Goal: Task Accomplishment & Management: Use online tool/utility

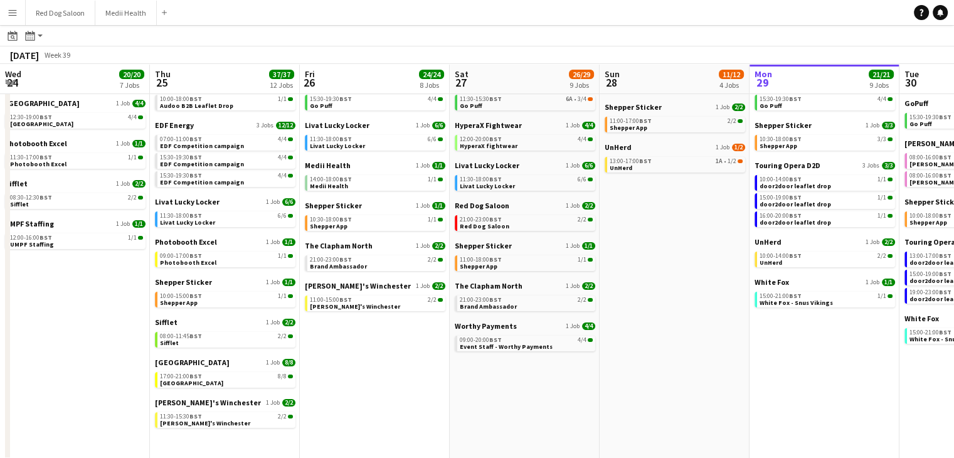
scroll to position [0, 510]
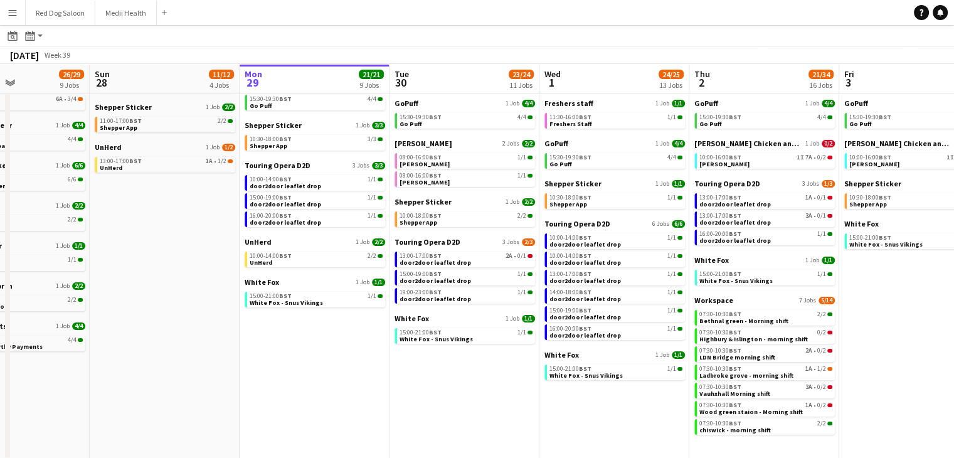
click at [7, 13] on button "Menu" at bounding box center [12, 12] width 25 height 25
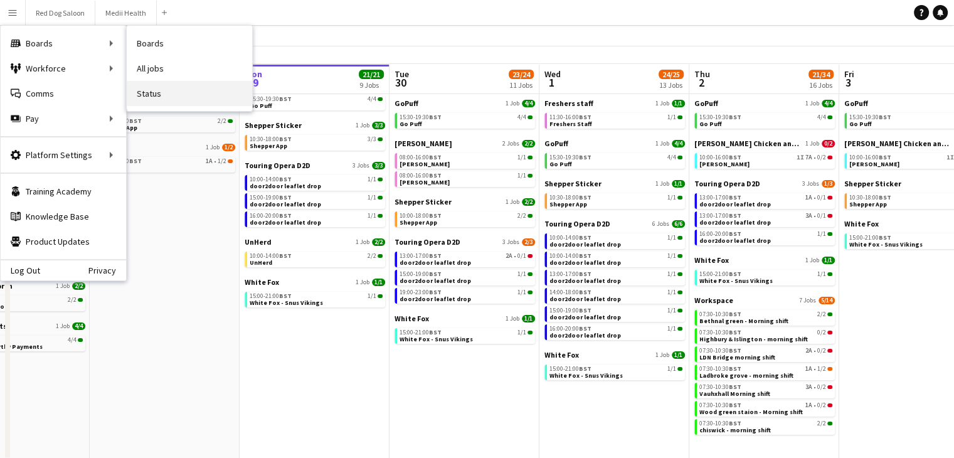
click at [156, 87] on link "Status" at bounding box center [189, 93] width 125 height 25
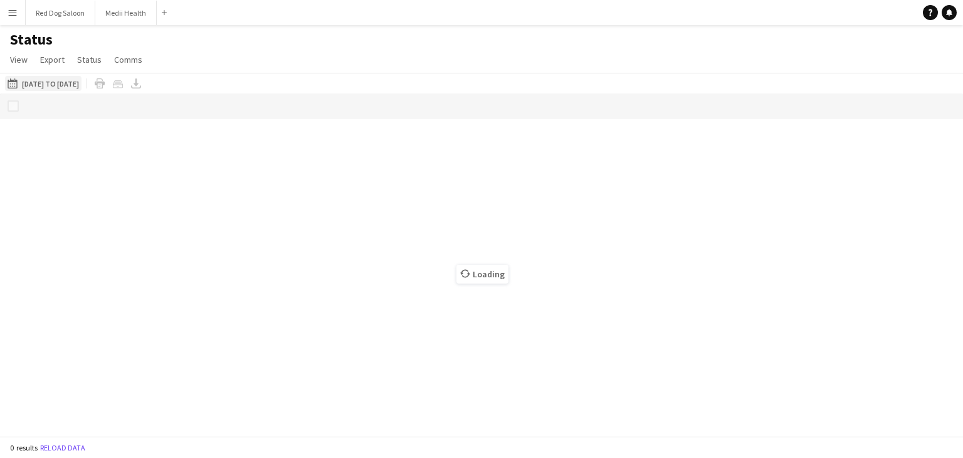
click at [68, 85] on button "29-09-2025 to 05-10-2025 01-09-2025 to 21-09-2025" at bounding box center [43, 83] width 77 height 15
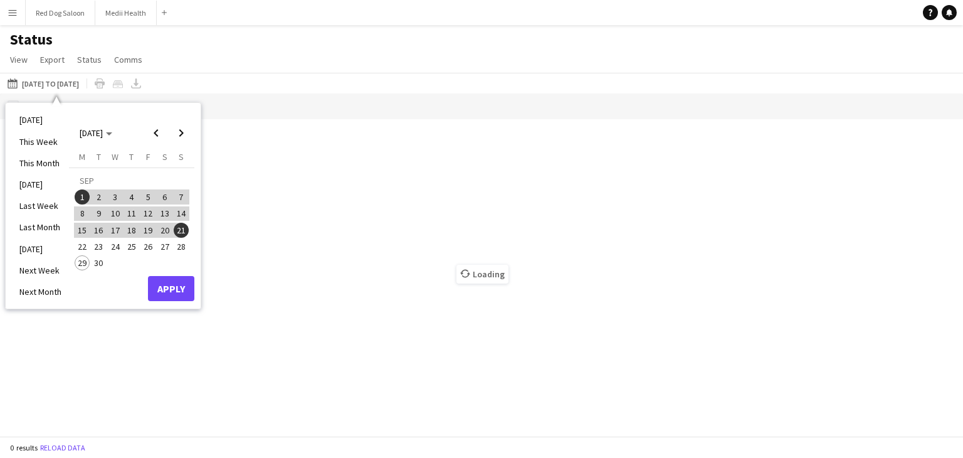
click at [80, 245] on span "22" at bounding box center [82, 246] width 15 height 15
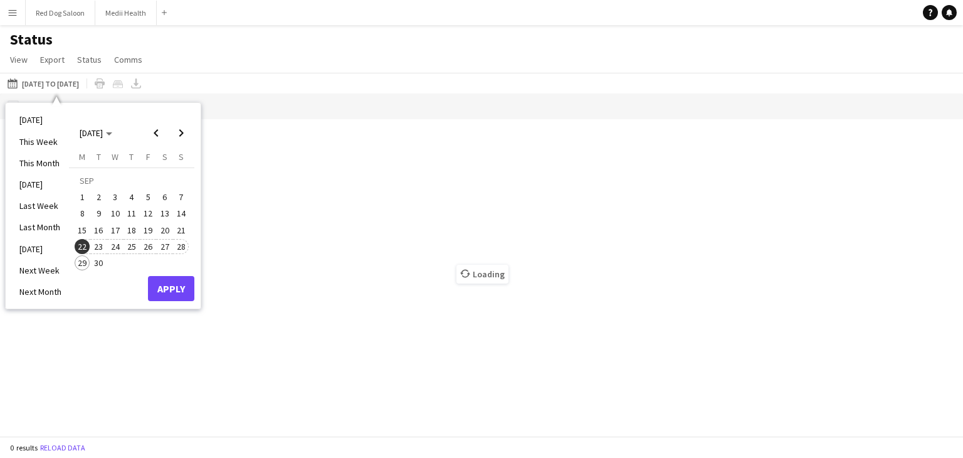
click at [181, 245] on span "28" at bounding box center [181, 246] width 15 height 15
click at [175, 292] on button "Apply" at bounding box center [171, 288] width 46 height 25
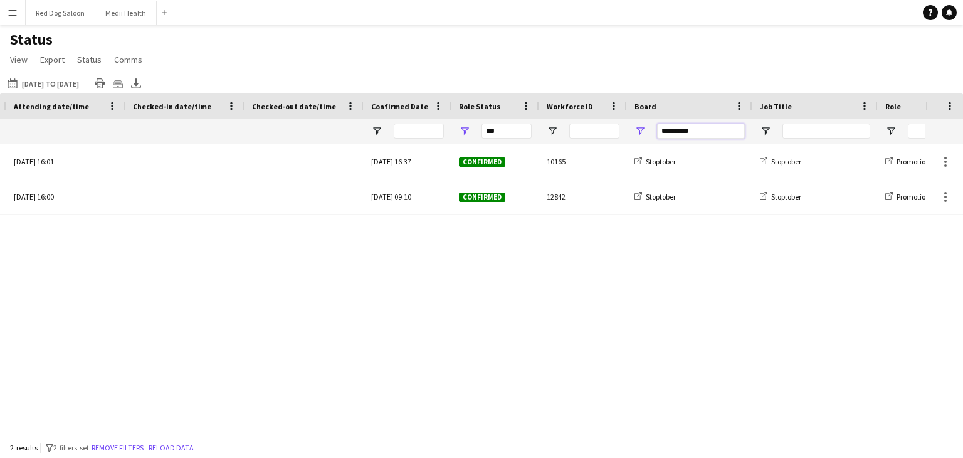
drag, startPoint x: 709, startPoint y: 130, endPoint x: 643, endPoint y: 126, distance: 65.4
click at [643, 126] on div "*********" at bounding box center [689, 131] width 125 height 25
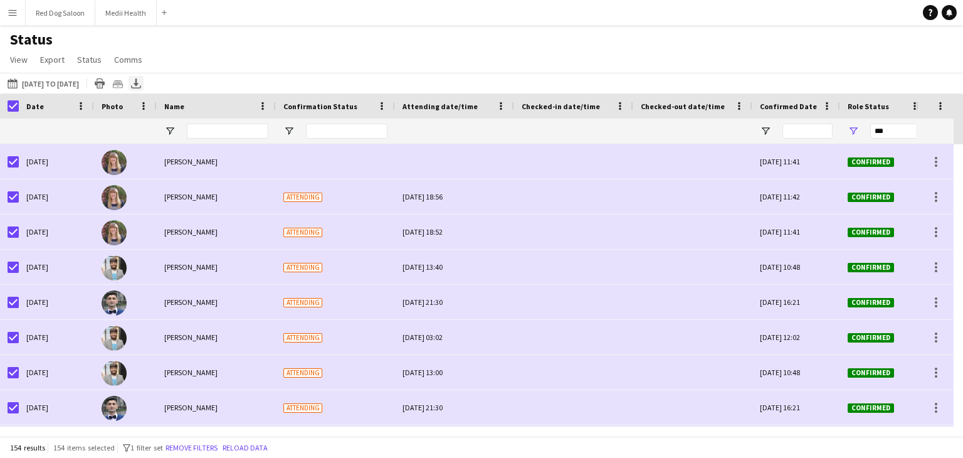
click at [139, 82] on icon at bounding box center [136, 82] width 5 height 8
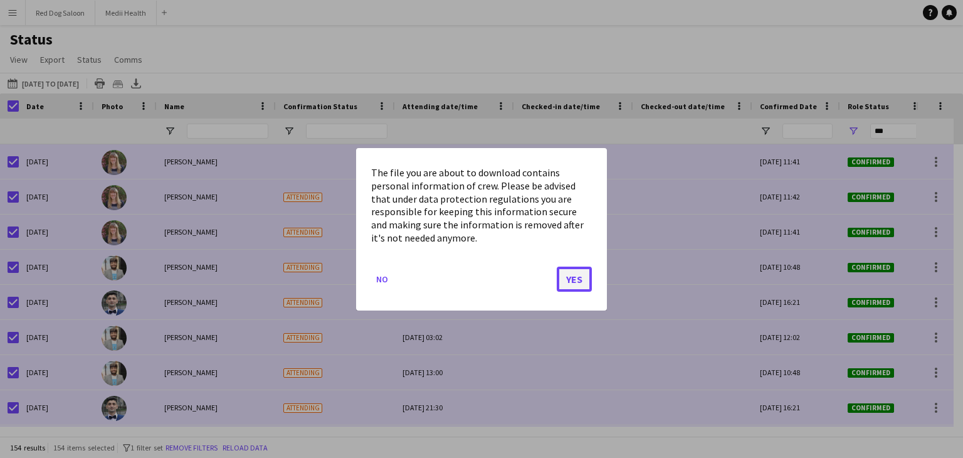
click at [585, 287] on button "Yes" at bounding box center [574, 278] width 35 height 25
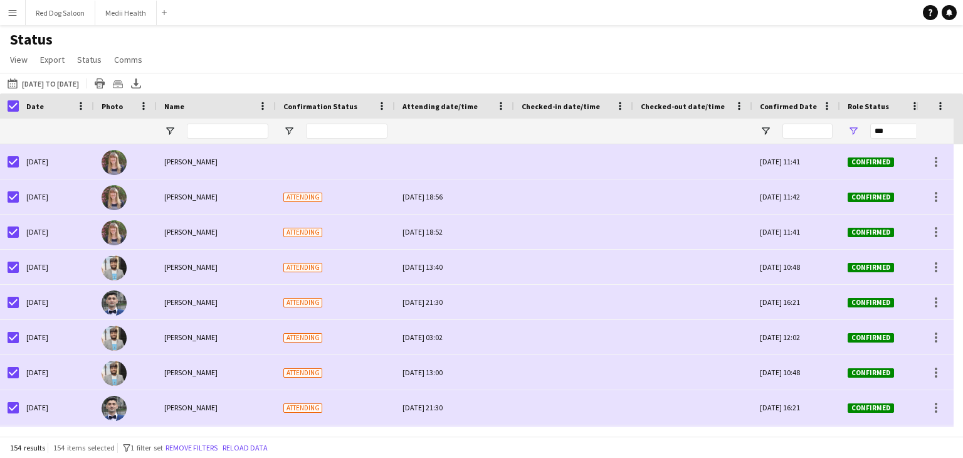
click at [16, 18] on button "Menu" at bounding box center [12, 12] width 25 height 25
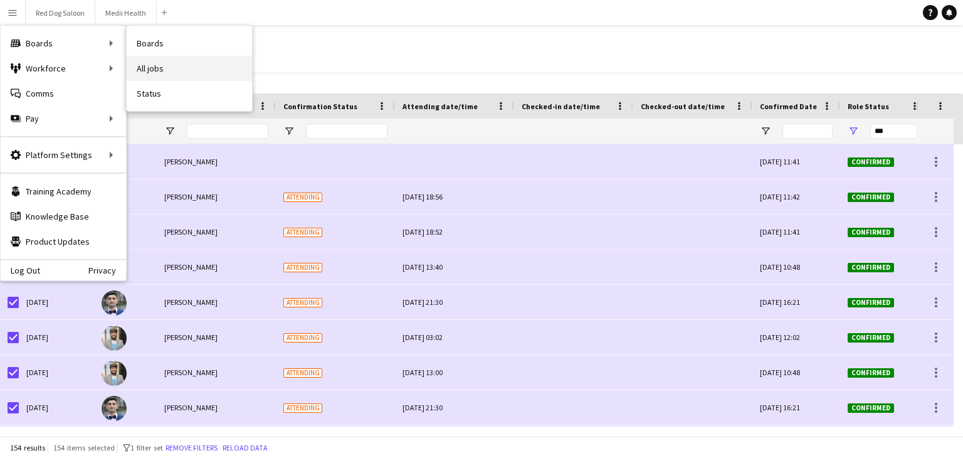
click at [167, 65] on link "All jobs" at bounding box center [189, 68] width 125 height 25
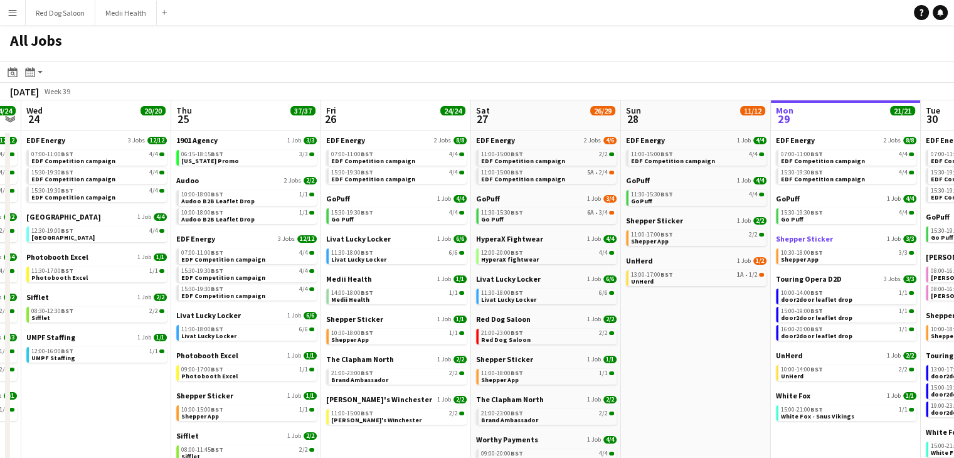
scroll to position [0, 278]
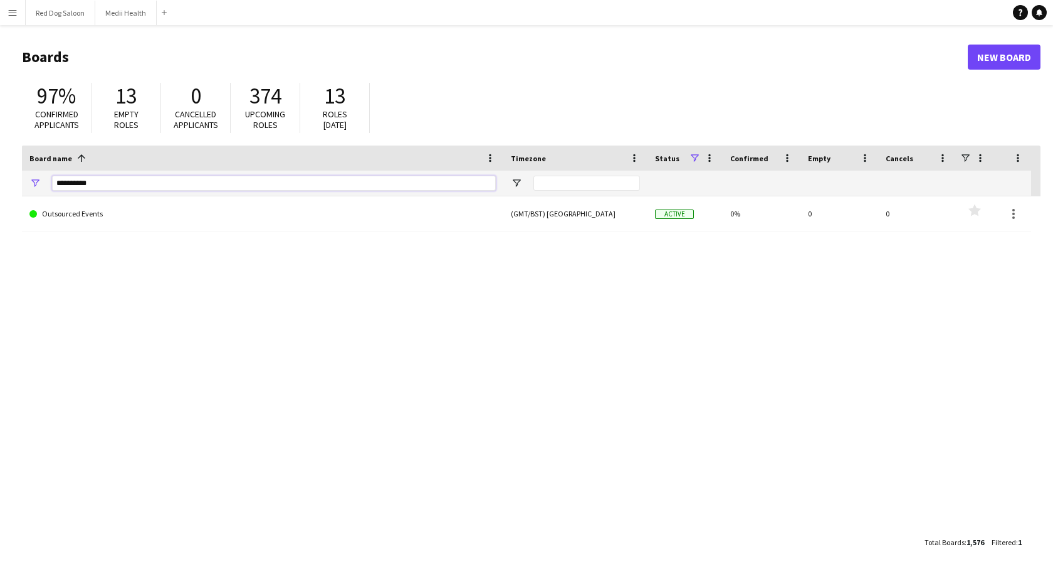
drag, startPoint x: 107, startPoint y: 183, endPoint x: -158, endPoint y: 194, distance: 264.9
click at [0, 194] on html "Menu Boards Boards Boards All jobs Status Workforce Workforce My Workforce Recr…" at bounding box center [526, 287] width 1053 height 574
type input "****"
click at [20, 11] on button "Menu" at bounding box center [12, 12] width 25 height 25
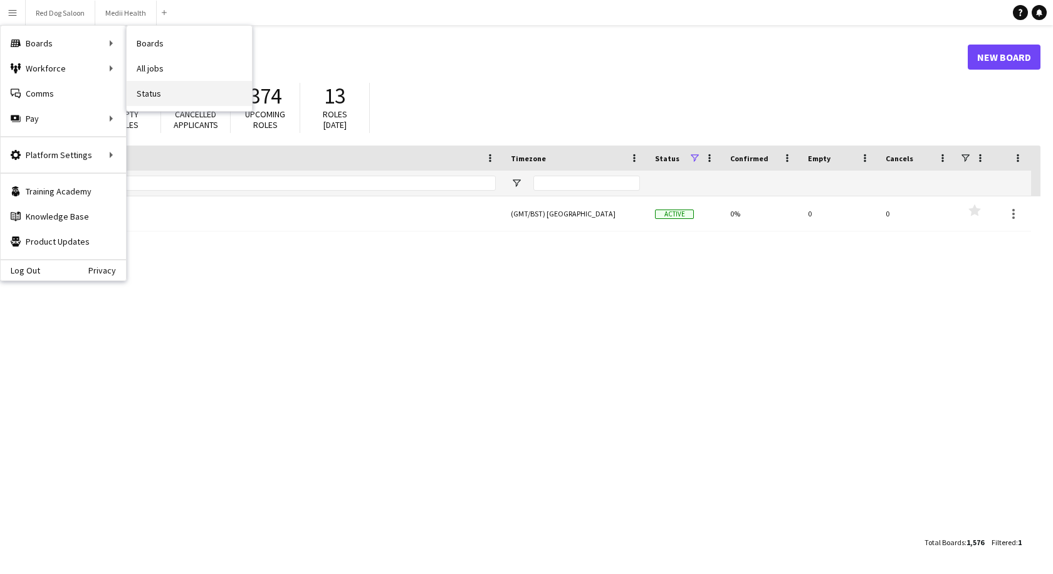
click at [168, 98] on link "Status" at bounding box center [189, 93] width 125 height 25
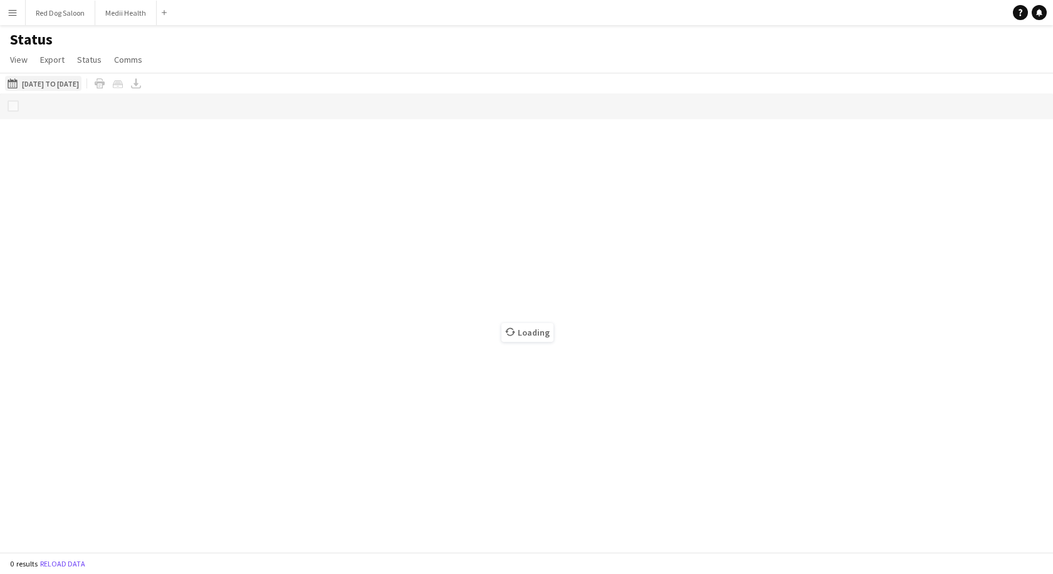
click at [82, 85] on button "[DATE] to [DATE] [DATE] to [DATE]" at bounding box center [43, 83] width 77 height 15
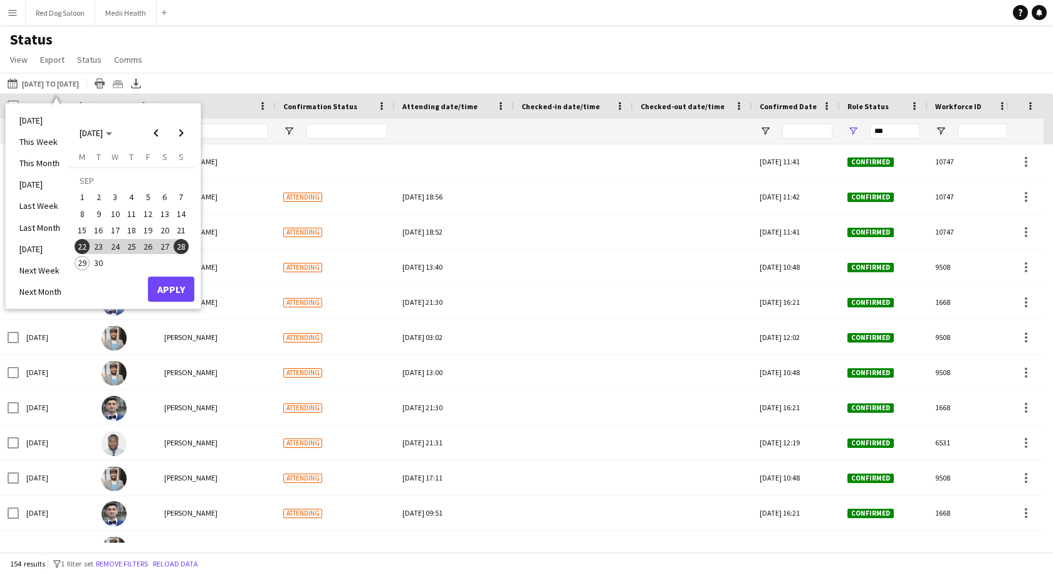
click at [133, 211] on span "11" at bounding box center [131, 213] width 15 height 15
click at [178, 246] on span "28" at bounding box center [181, 246] width 15 height 15
click at [170, 285] on button "Apply" at bounding box center [171, 289] width 46 height 25
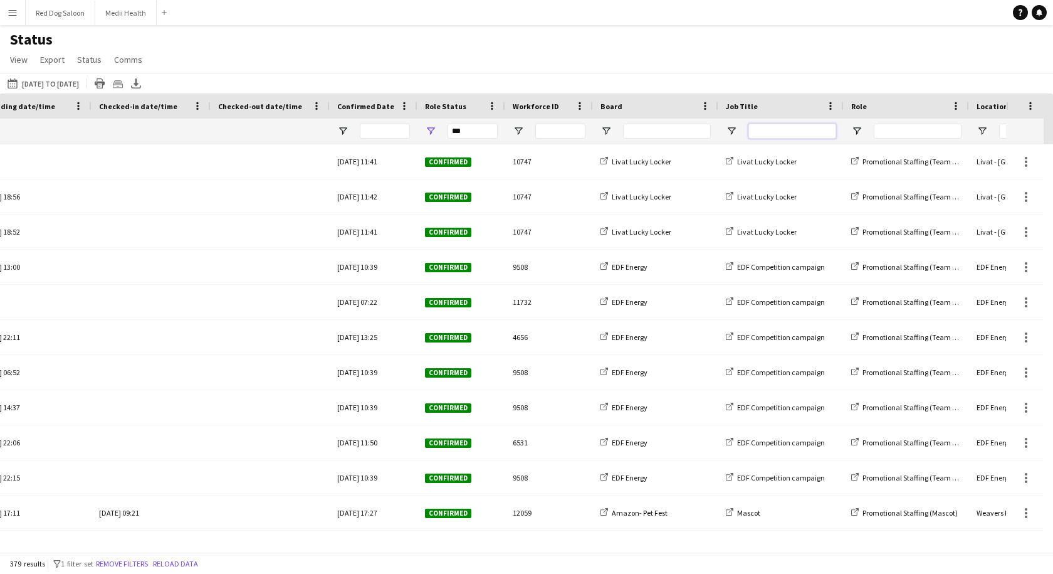
click at [756, 133] on input "Job Title Filter Input" at bounding box center [793, 131] width 88 height 15
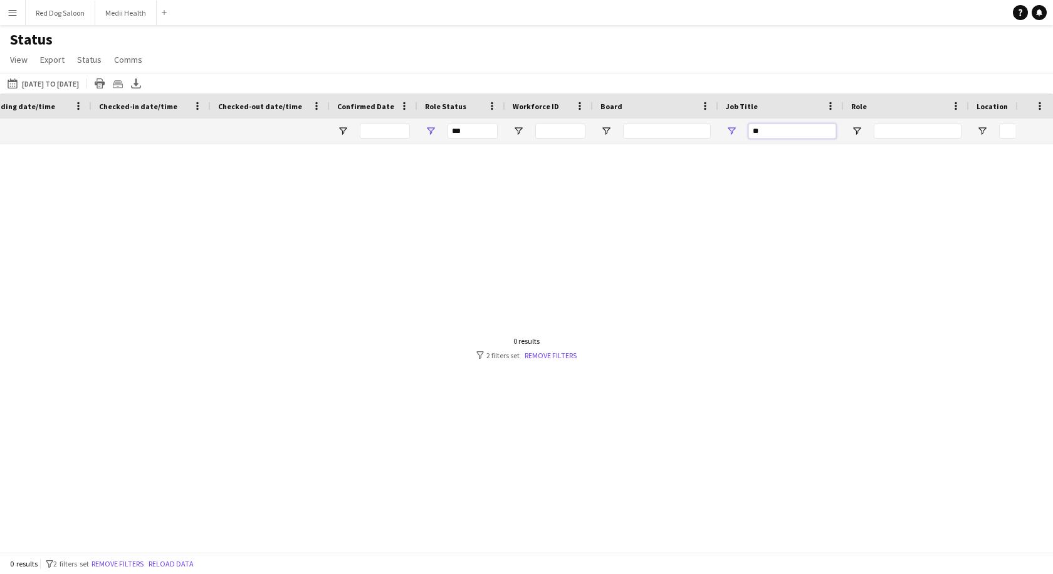
type input "*"
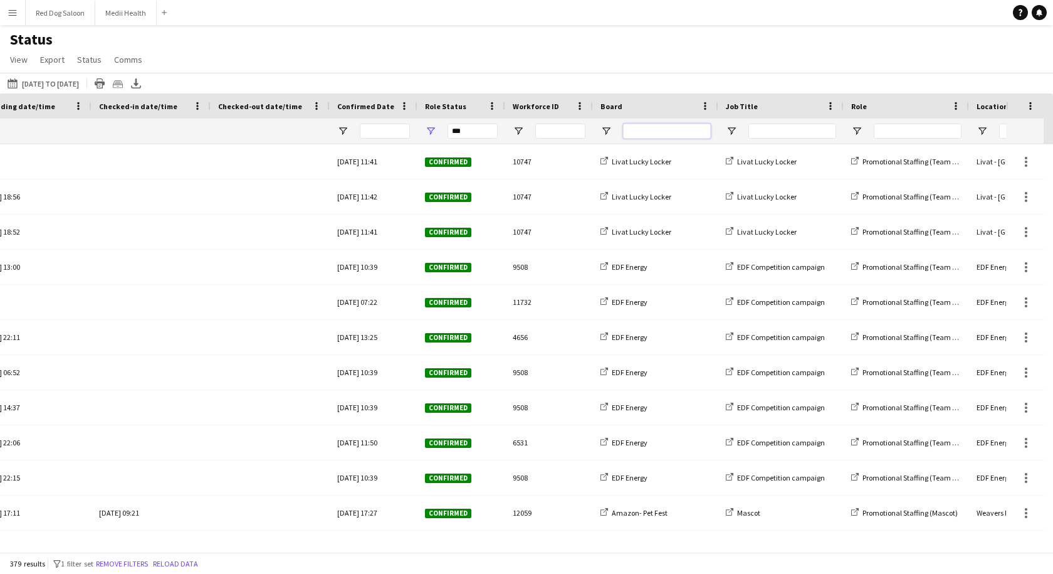
click at [638, 134] on input "Board Filter Input" at bounding box center [667, 131] width 88 height 15
type input "****"
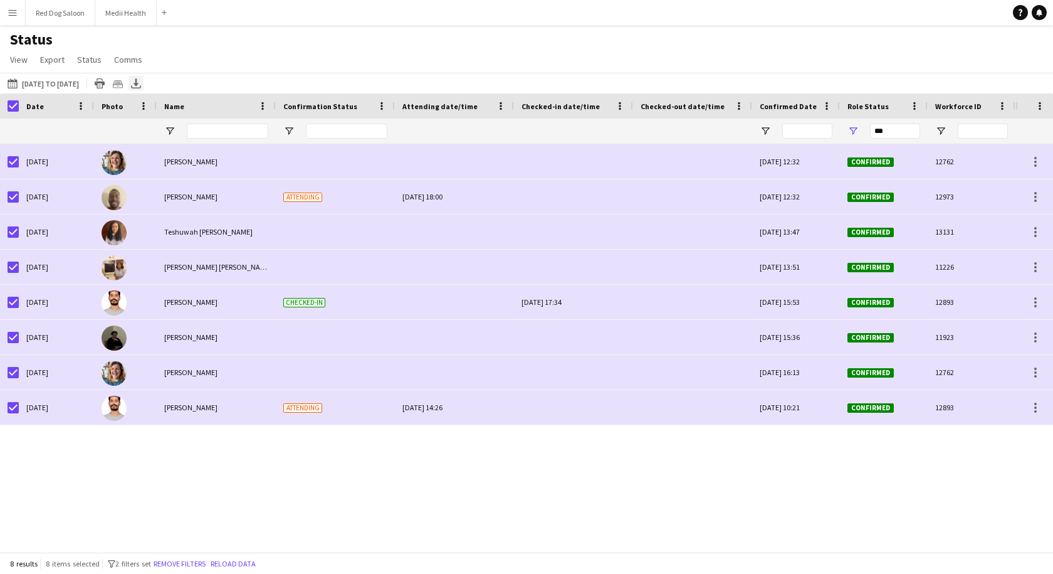
click at [141, 83] on icon "Export XLSX" at bounding box center [136, 83] width 10 height 10
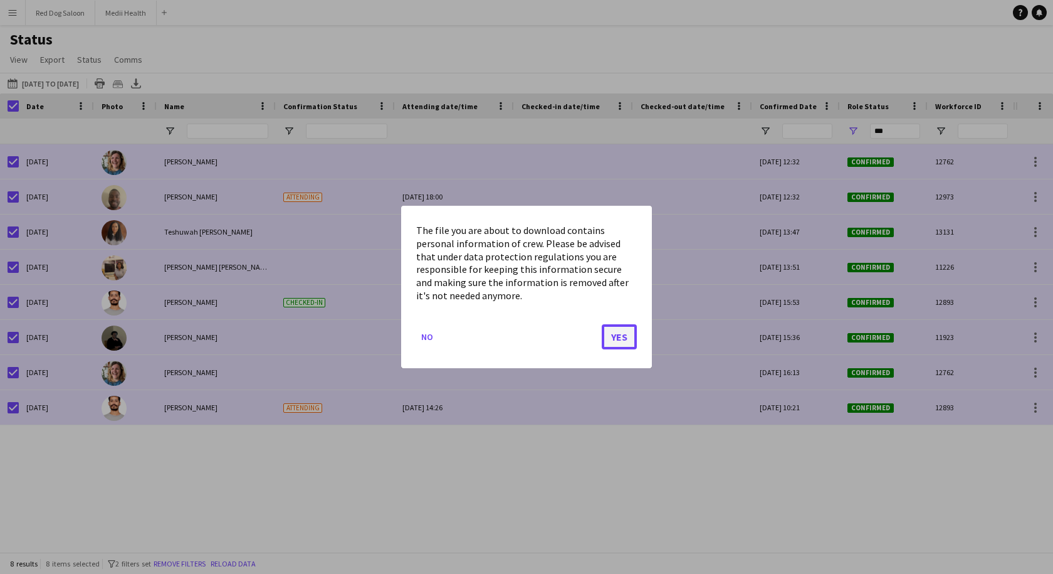
click at [624, 335] on button "Yes" at bounding box center [619, 336] width 35 height 25
